Goal: Check status: Check status

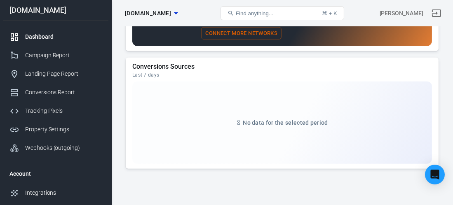
scroll to position [816, 0]
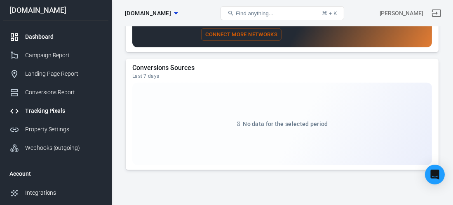
click at [50, 112] on div "Tracking Pixels" at bounding box center [63, 111] width 77 height 9
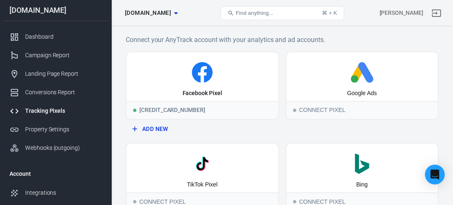
click at [181, 10] on icon "button" at bounding box center [176, 13] width 10 height 10
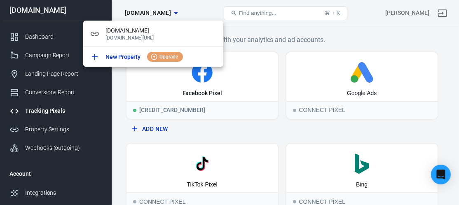
click at [210, 4] on div at bounding box center [229, 102] width 459 height 205
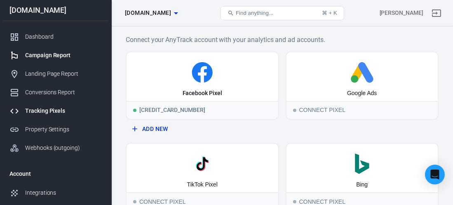
click at [36, 50] on link "Campaign Report" at bounding box center [56, 55] width 106 height 19
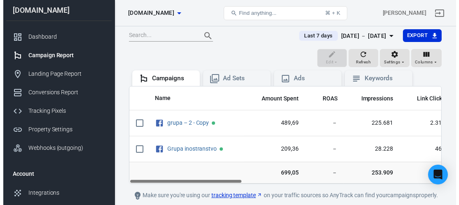
scroll to position [66, 0]
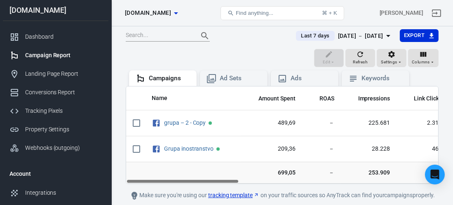
click at [386, 35] on icon "button" at bounding box center [388, 36] width 10 height 10
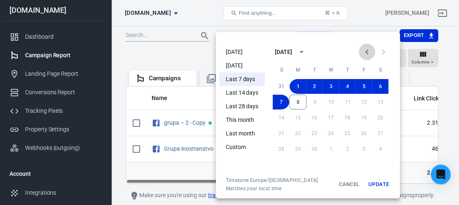
click at [366, 51] on icon "Previous month" at bounding box center [367, 51] width 3 height 5
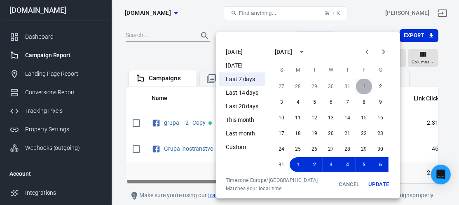
click at [359, 86] on button "1" at bounding box center [364, 86] width 16 height 15
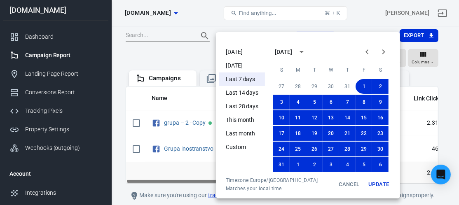
click at [385, 52] on icon "Next month" at bounding box center [383, 51] width 3 height 5
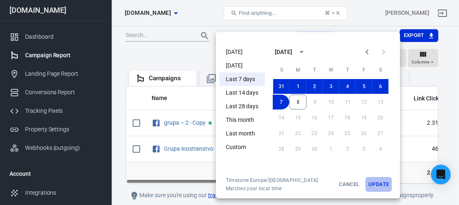
click at [382, 184] on button "Update" at bounding box center [379, 184] width 26 height 15
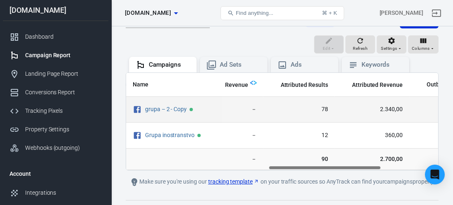
scroll to position [0, 390]
